Goal: Find specific page/section: Find specific page/section

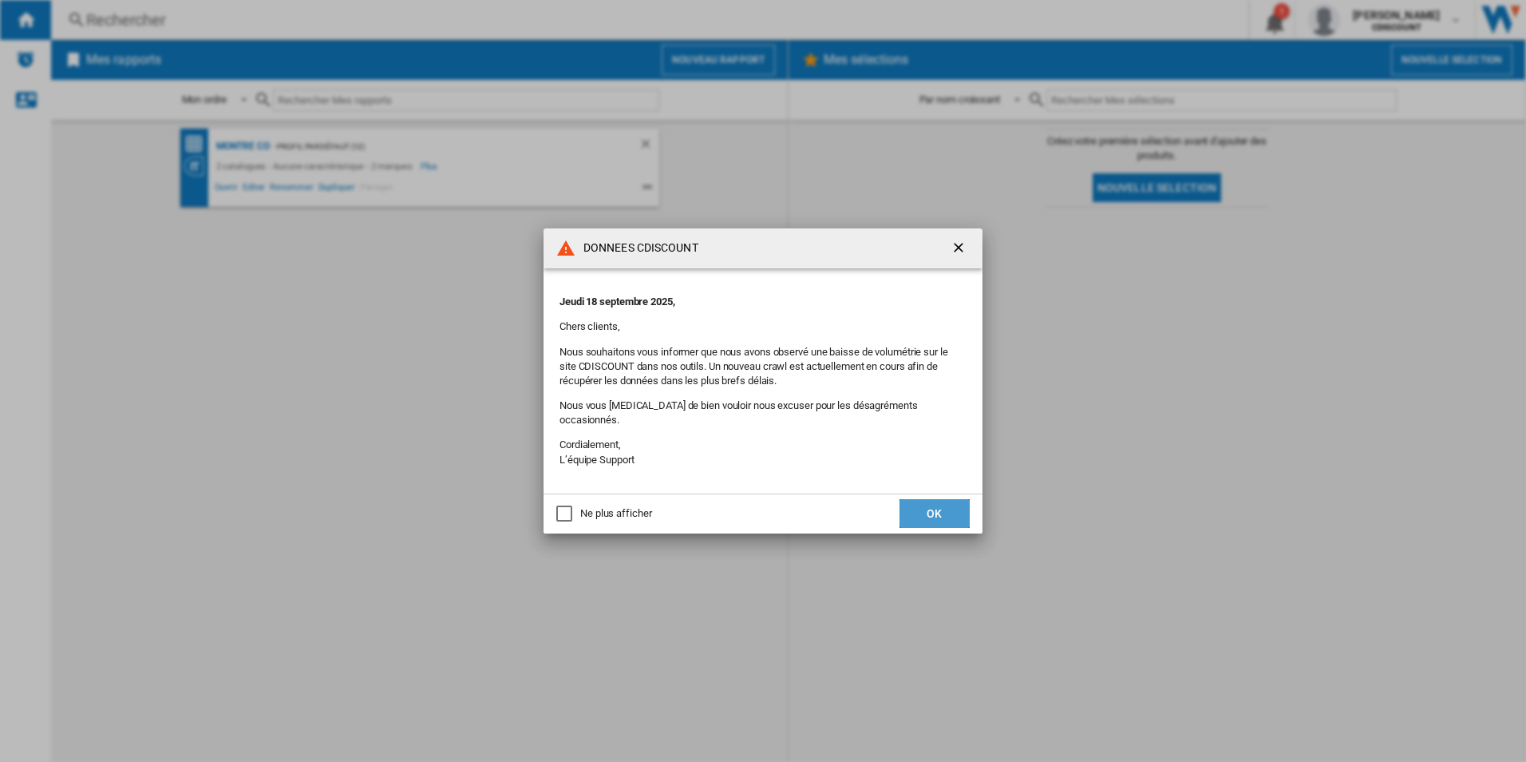
click at [938, 500] on button "OK" at bounding box center [935, 513] width 70 height 29
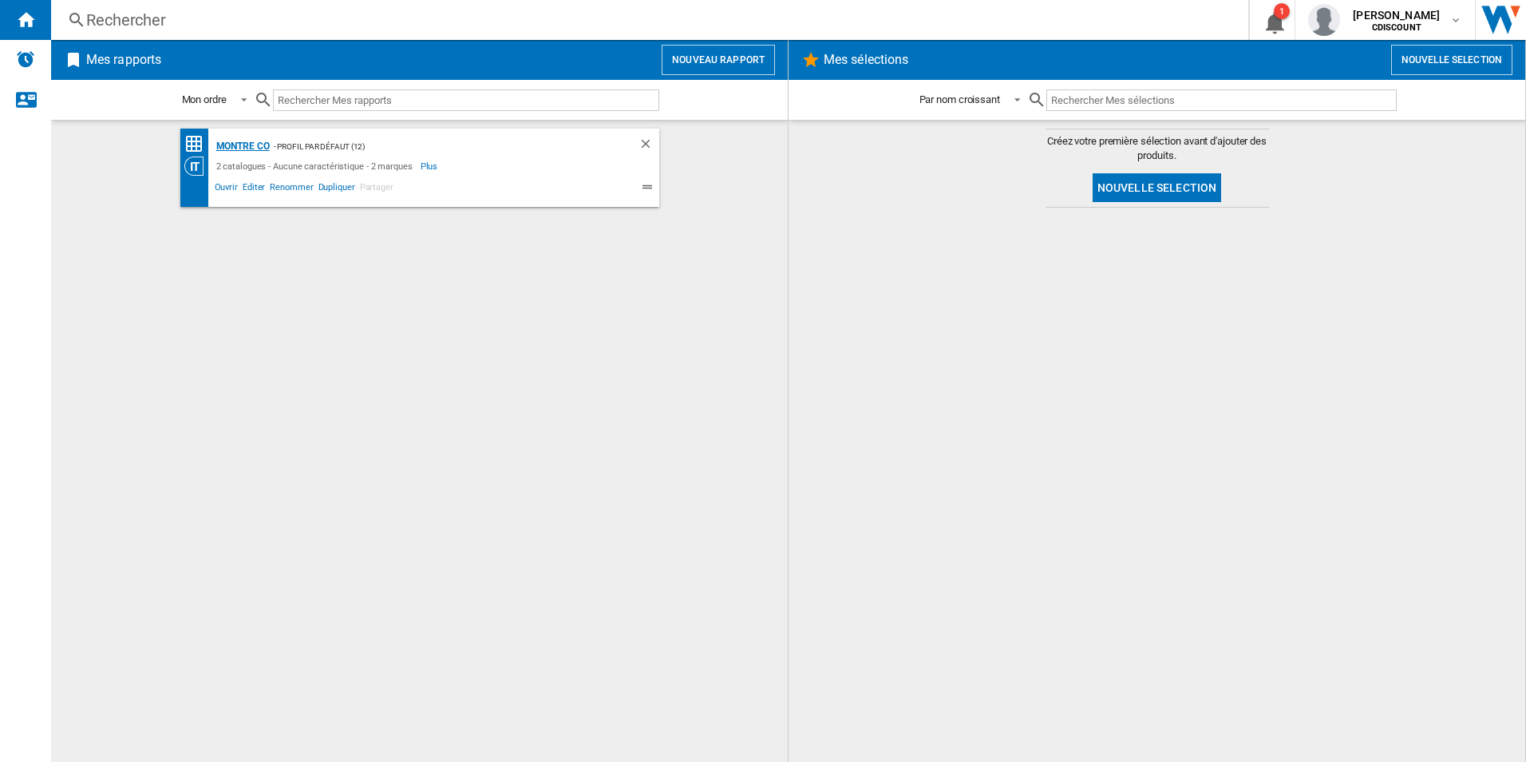
click at [239, 146] on div "MONTRE CO" at bounding box center [240, 146] width 57 height 20
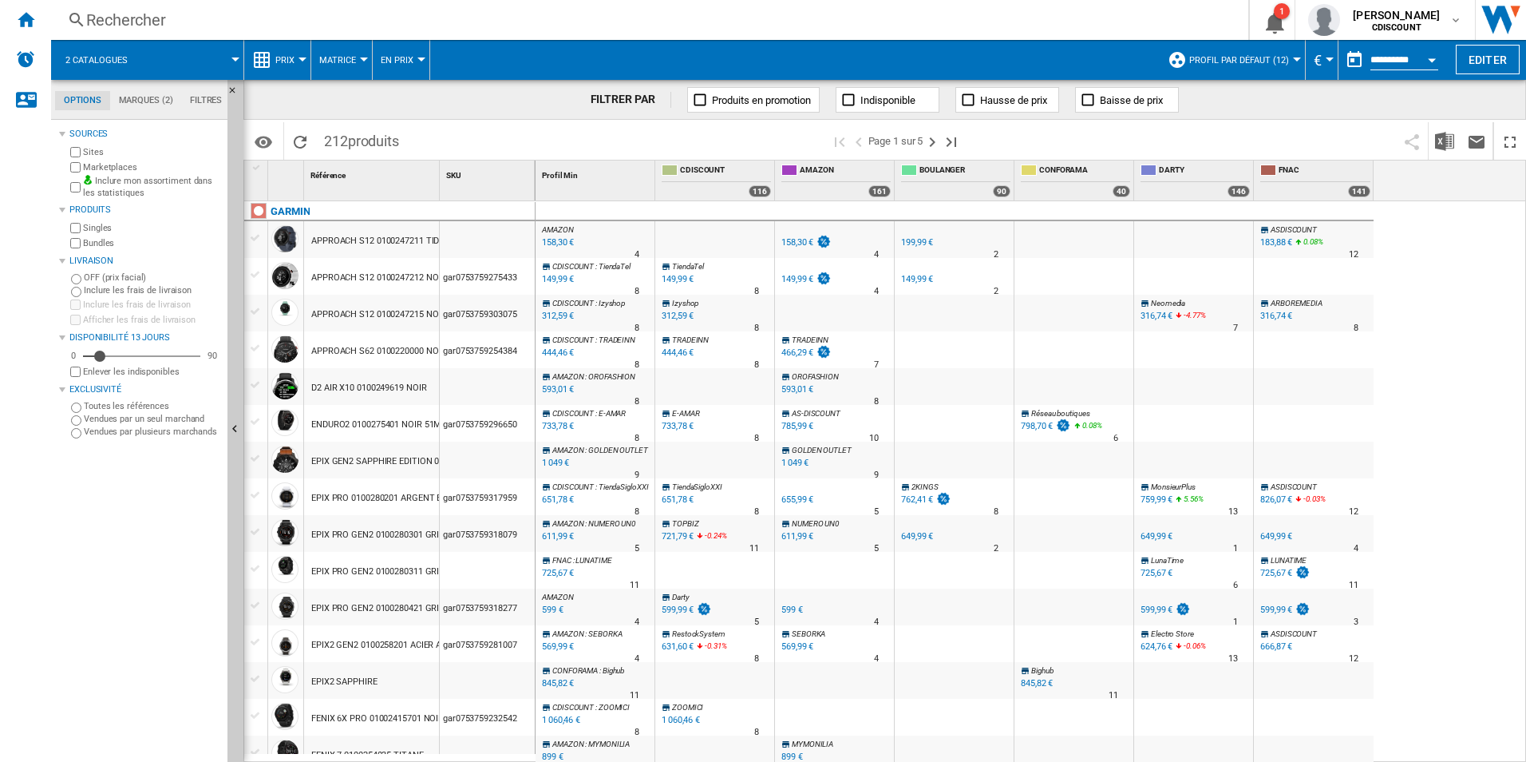
click at [108, 168] on label "Marketplaces" at bounding box center [152, 167] width 138 height 12
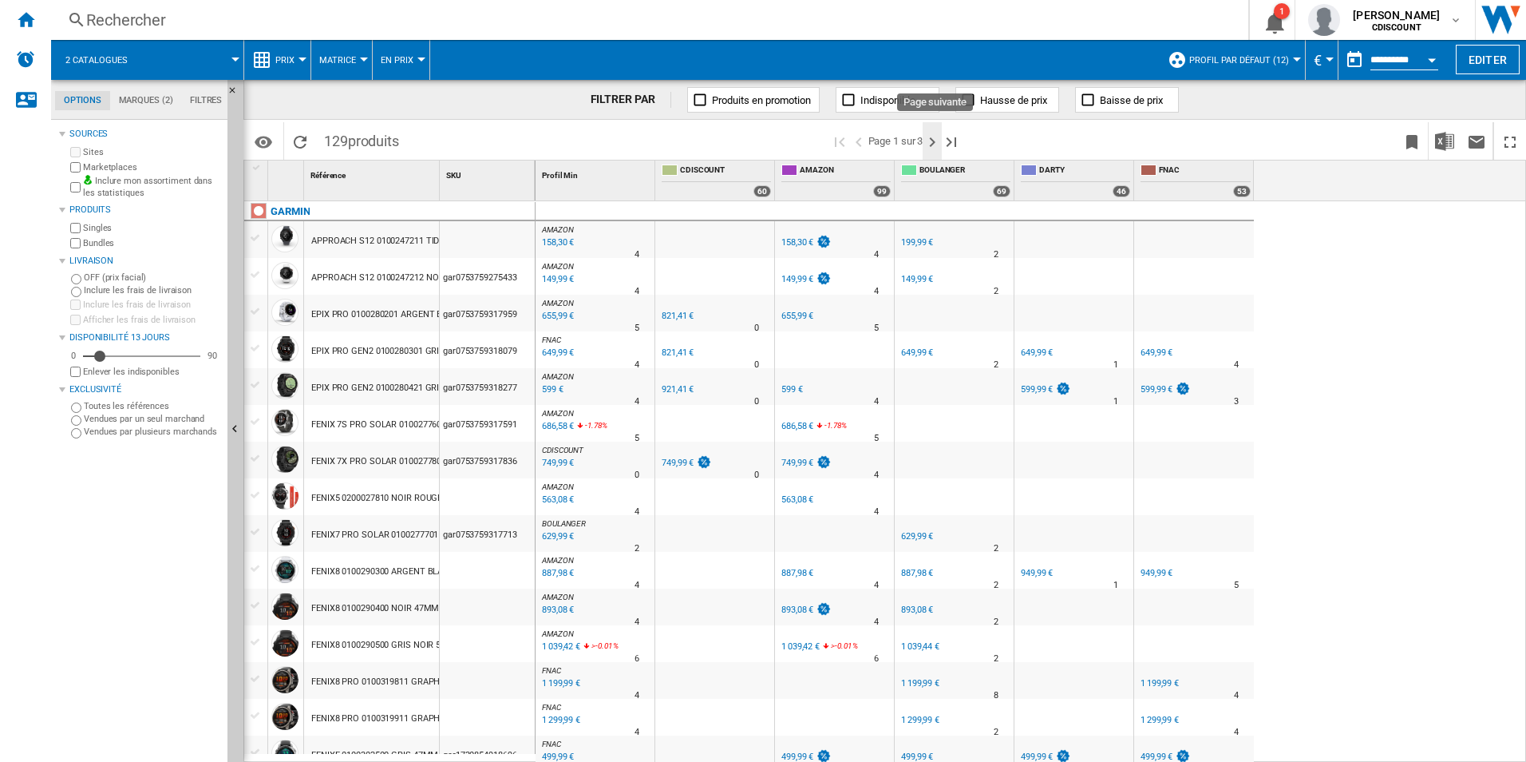
click at [935, 142] on ng-md-icon "Page suivante" at bounding box center [932, 142] width 19 height 19
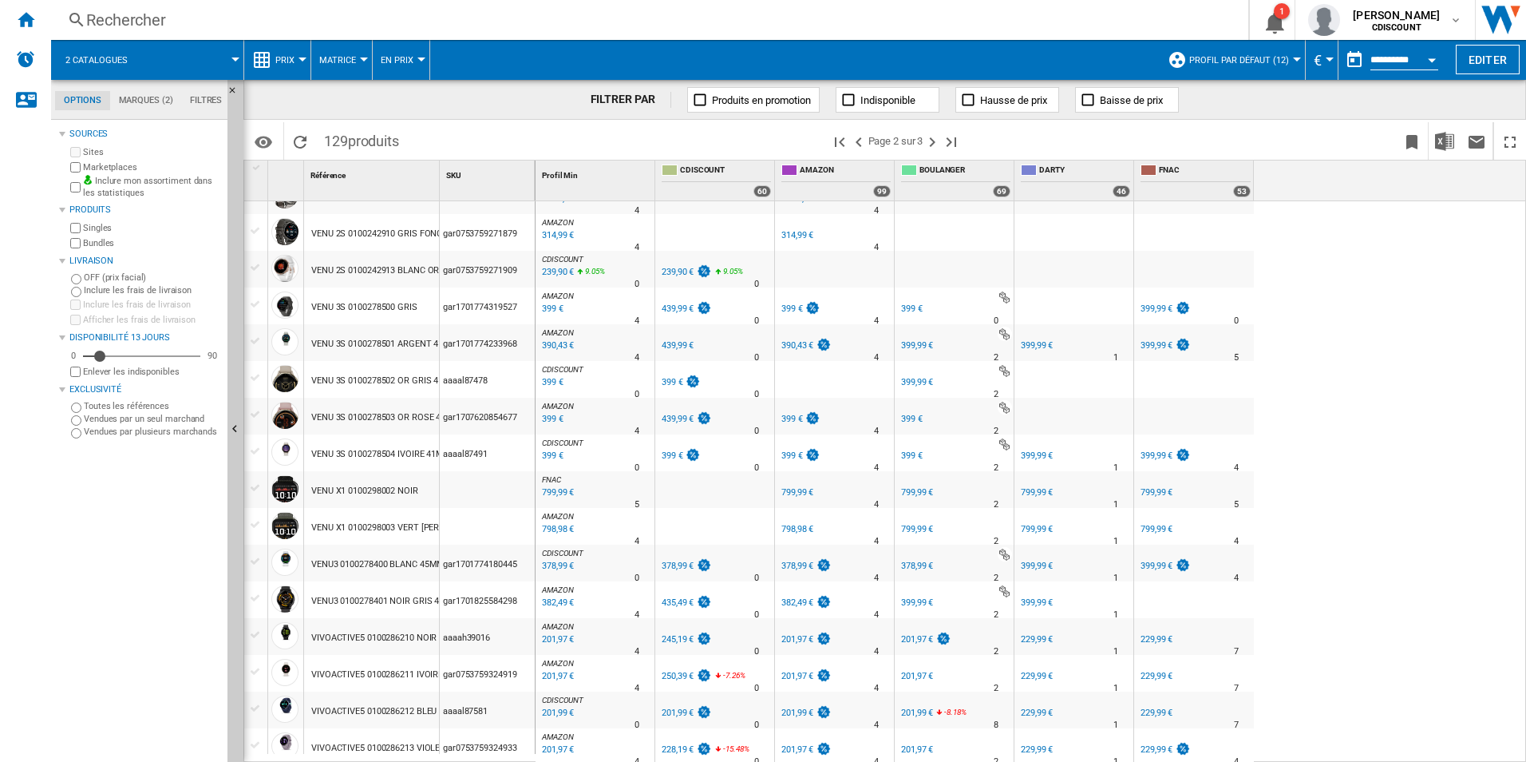
click at [119, 164] on label "Marketplaces" at bounding box center [152, 167] width 138 height 12
